Goal: Contribute content: Add original content to the website for others to see

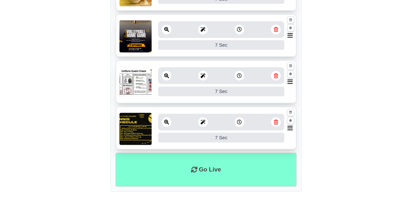
scroll to position [331, 0]
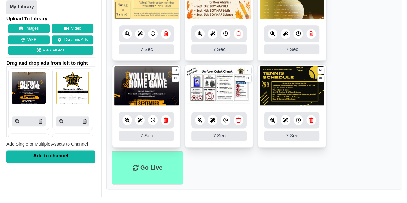
click at [32, 29] on button "Images" at bounding box center [29, 28] width 42 height 9
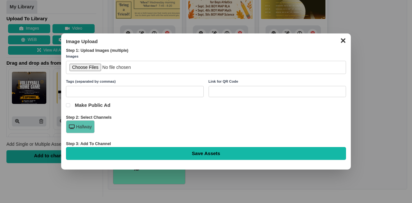
click at [150, 89] on input "text" at bounding box center [135, 91] width 138 height 11
type input "This Week in History"
click at [87, 67] on input "file" at bounding box center [206, 67] width 280 height 13
click at [91, 67] on input "file" at bounding box center [206, 67] width 280 height 13
type input "C:\fakepath\This Week in American History .png"
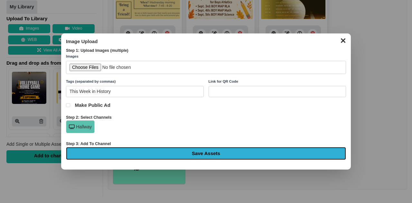
click at [210, 152] on input "Save Assets" at bounding box center [206, 153] width 280 height 13
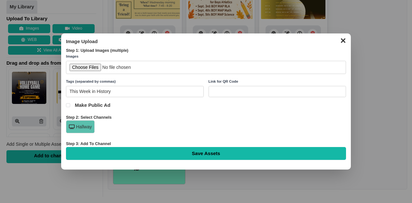
type input "Saving..."
